Goal: Information Seeking & Learning: Learn about a topic

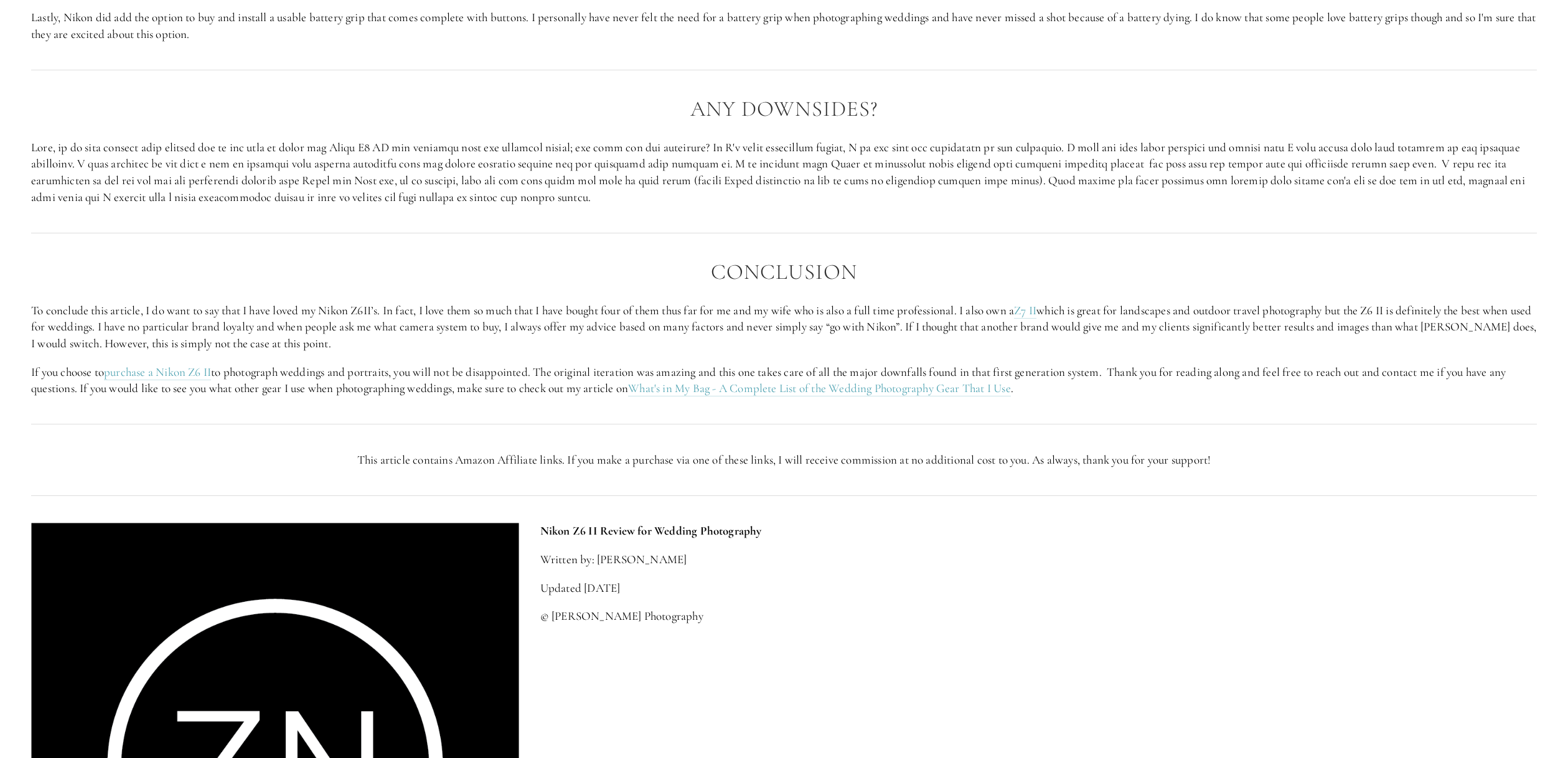
scroll to position [1912, 0]
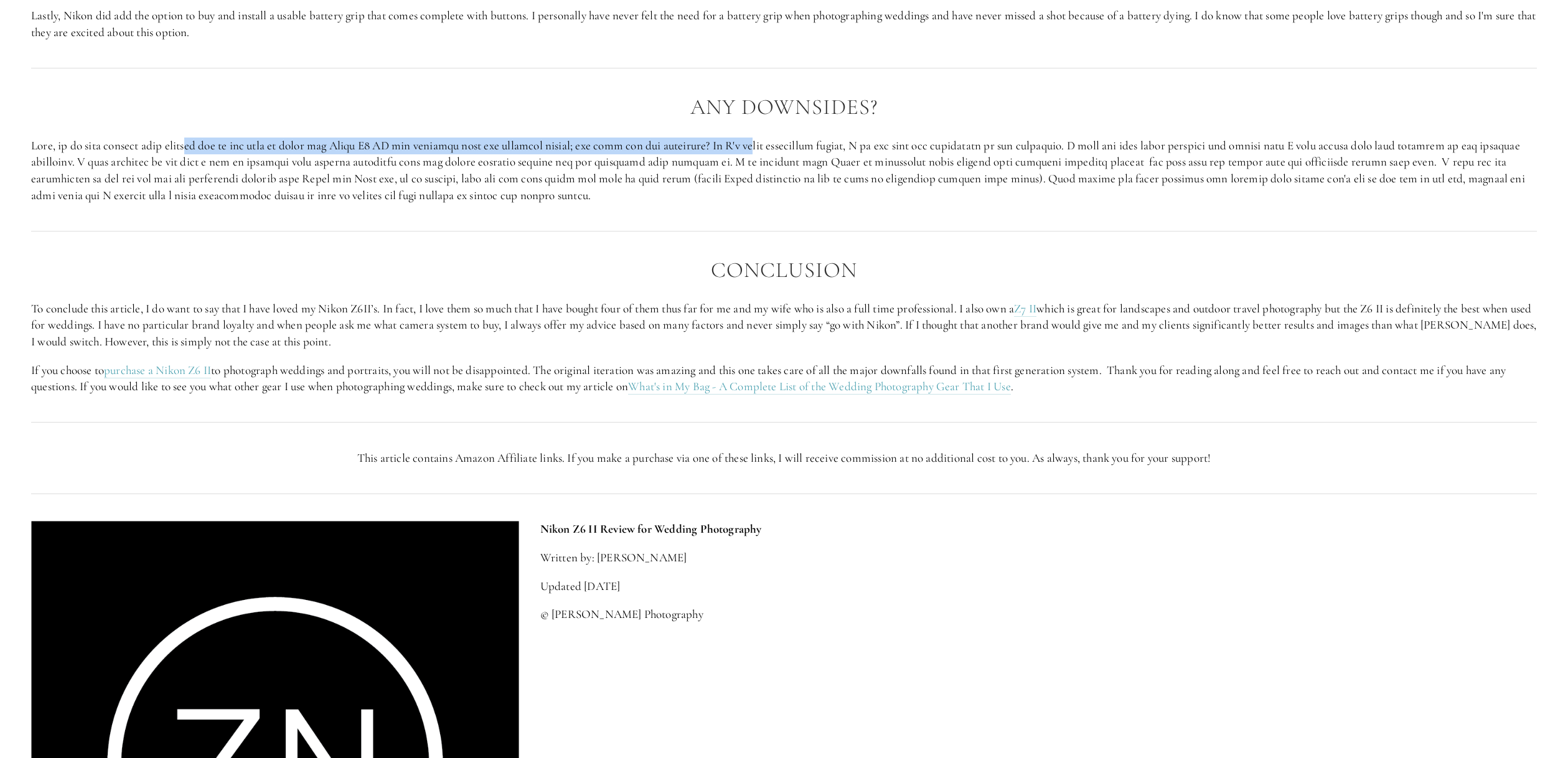
drag, startPoint x: 201, startPoint y: 156, endPoint x: 771, endPoint y: 164, distance: 570.1
click at [771, 164] on p at bounding box center [784, 171] width 1506 height 66
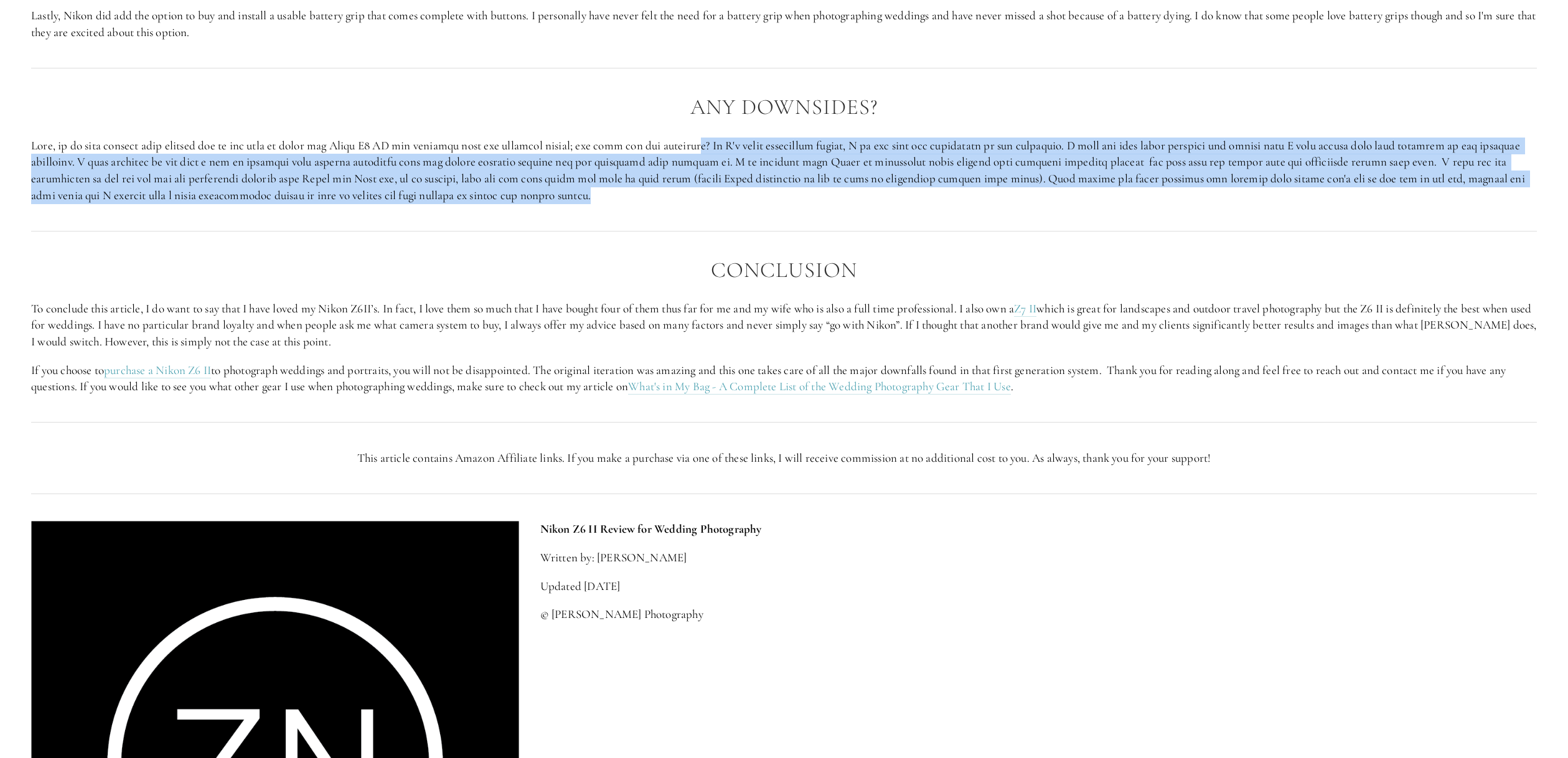
drag, startPoint x: 762, startPoint y: 162, endPoint x: 916, endPoint y: 209, distance: 161.0
click at [916, 203] on p at bounding box center [784, 171] width 1506 height 66
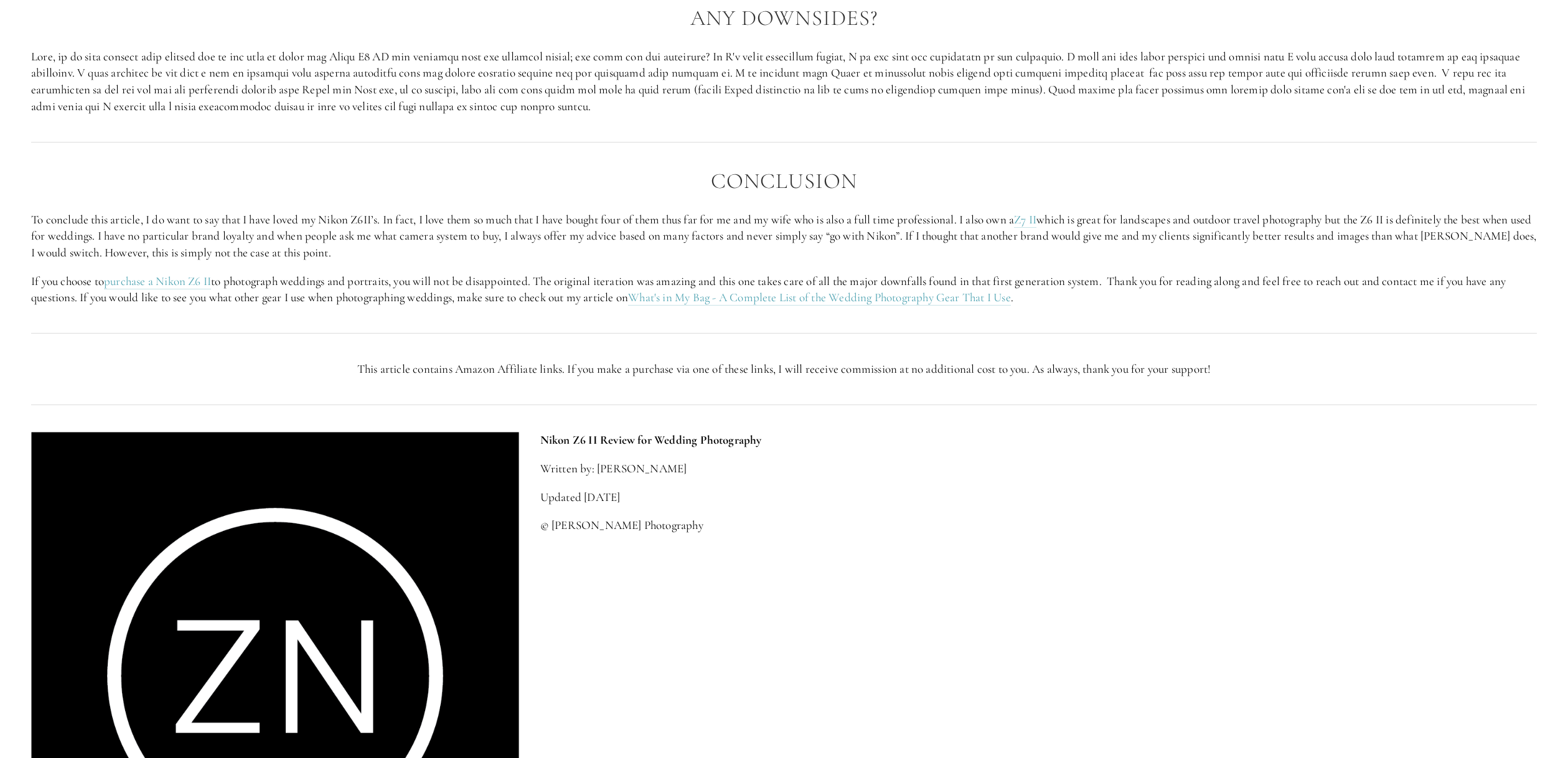
scroll to position [2001, 0]
drag, startPoint x: 772, startPoint y: 229, endPoint x: 981, endPoint y: 238, distance: 209.2
click at [981, 238] on p "To conclude this article, I do want to say that I have loved my Nikon Z6II’s. I…" at bounding box center [784, 236] width 1506 height 50
drag, startPoint x: 1026, startPoint y: 236, endPoint x: 1114, endPoint y: 243, distance: 88.3
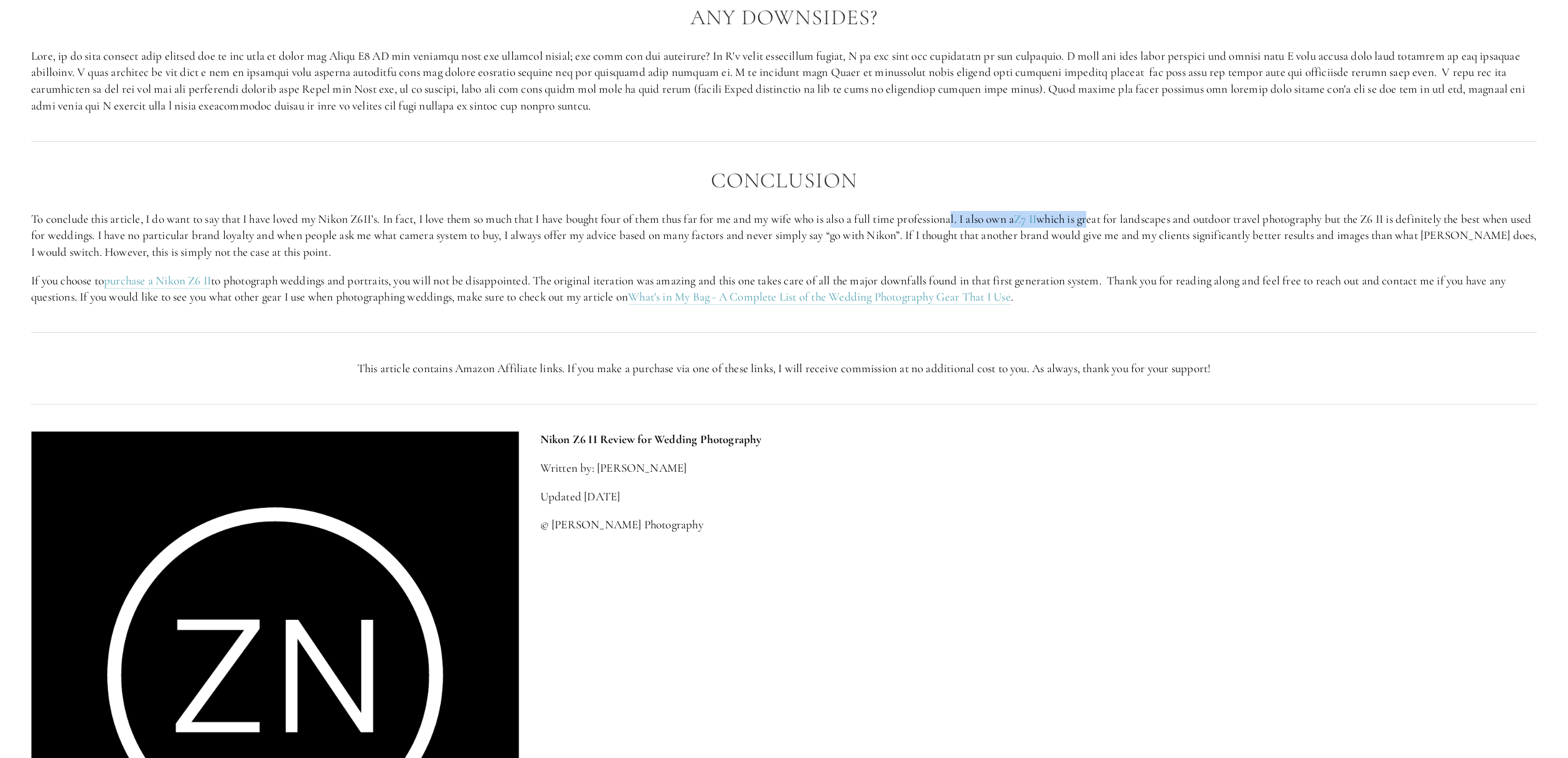
click at [1114, 243] on p "To conclude this article, I do want to say that I have loved my Nikon Z6II’s. I…" at bounding box center [784, 236] width 1506 height 50
